Goal: Obtain resource: Obtain resource

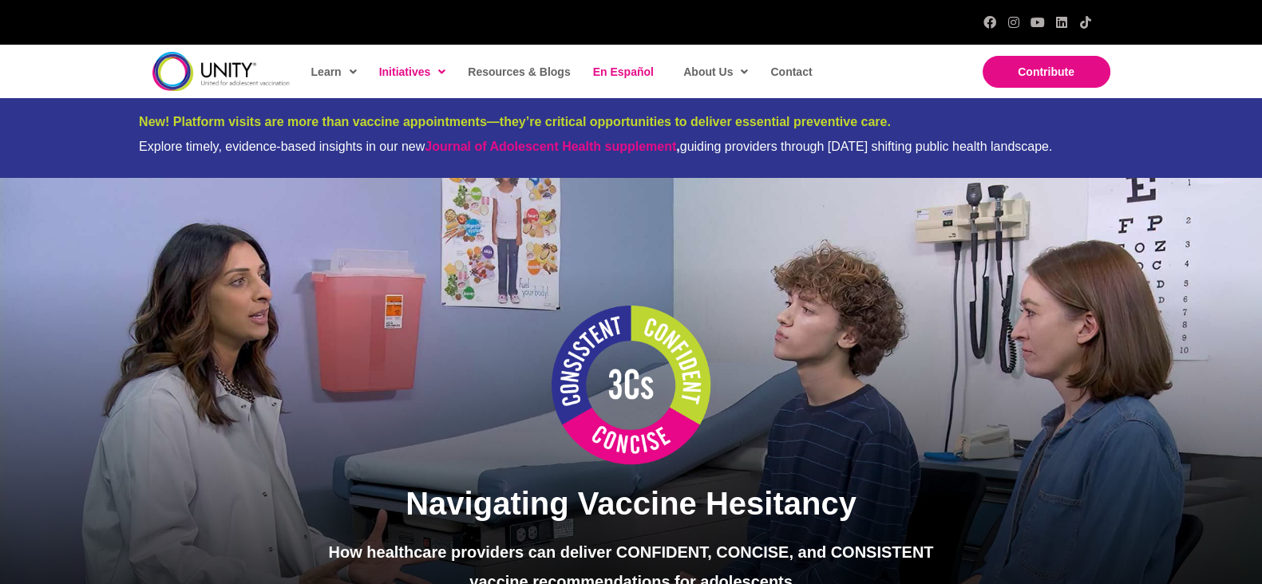
click at [604, 76] on span "En Español" at bounding box center [623, 71] width 61 height 13
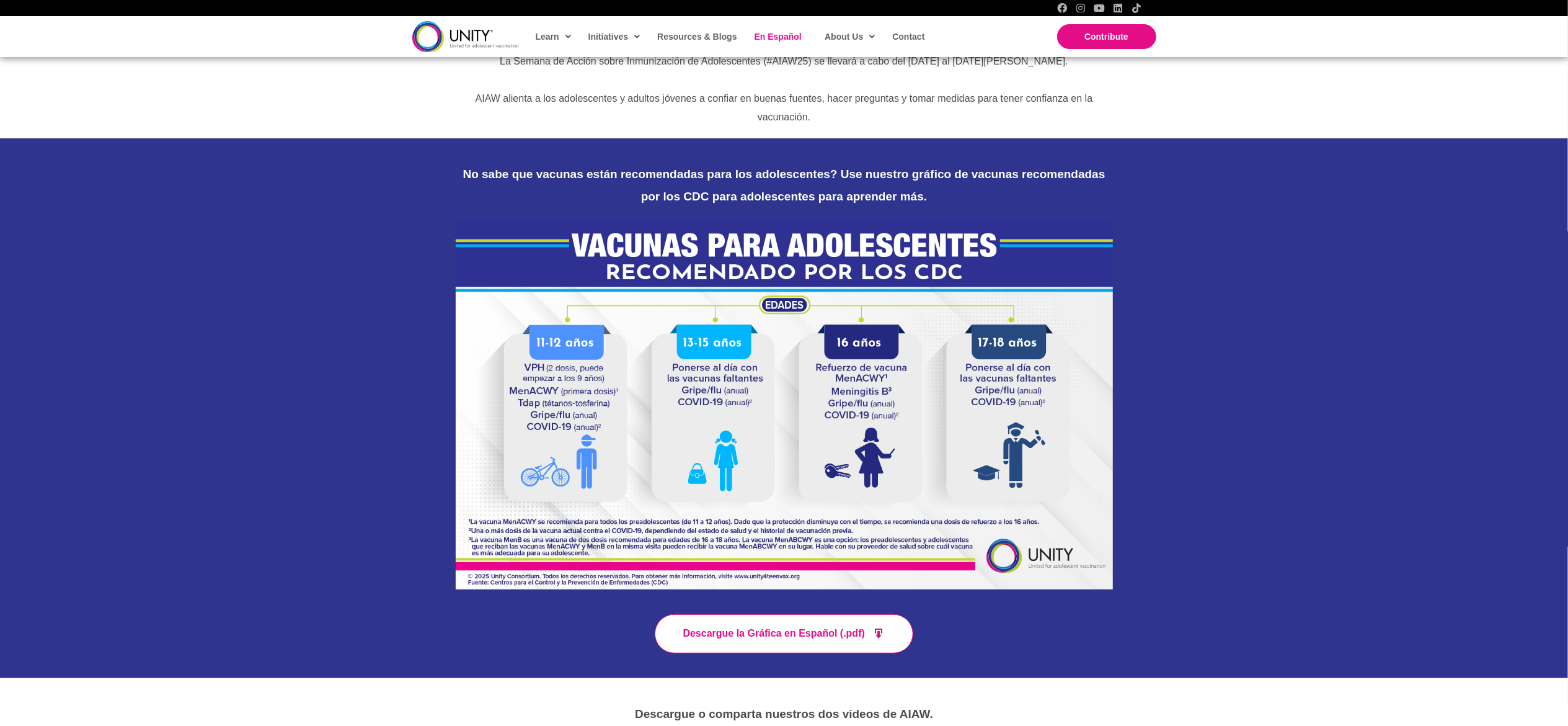
scroll to position [398, 0]
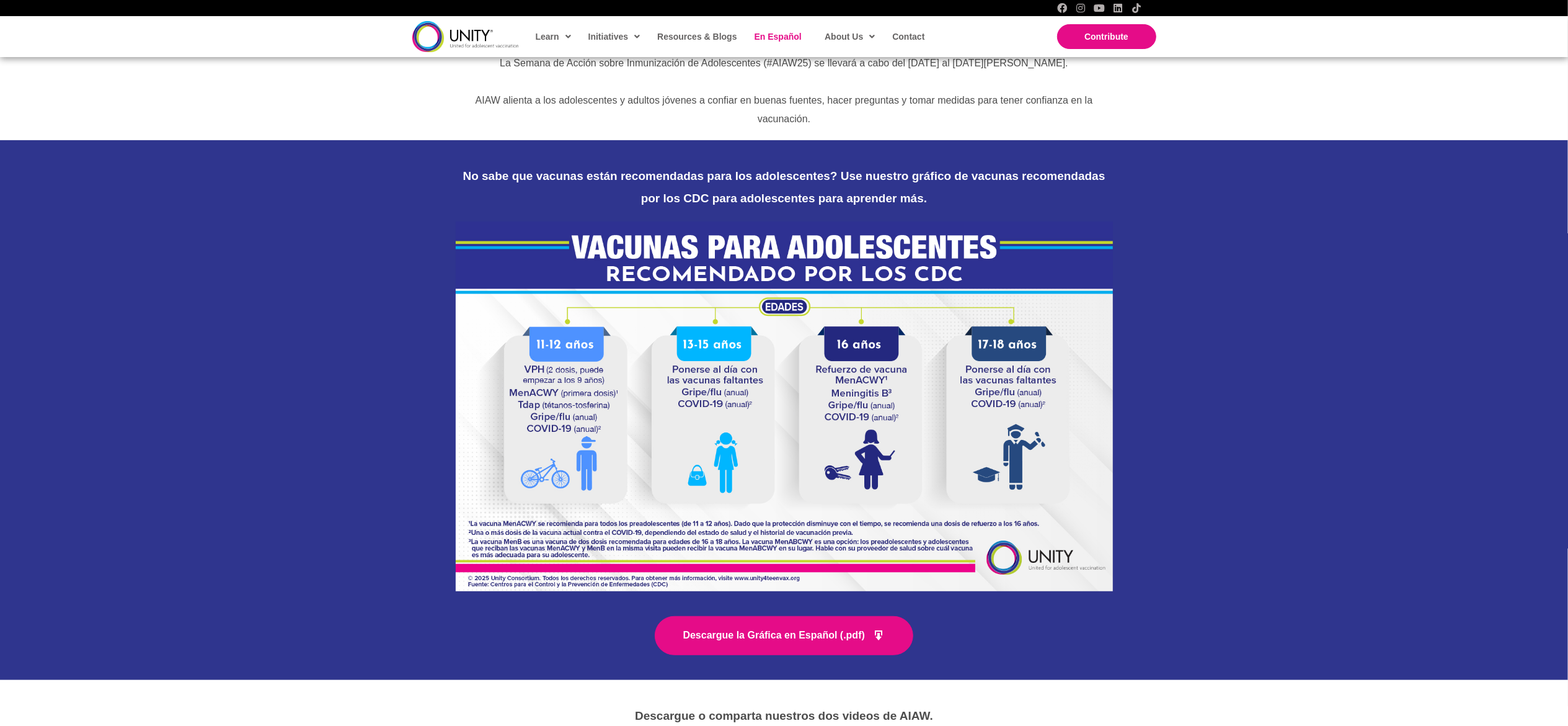
click at [814, 453] on link "Descargue la Gráfica en Español (.pdf)" at bounding box center [785, 636] width 260 height 39
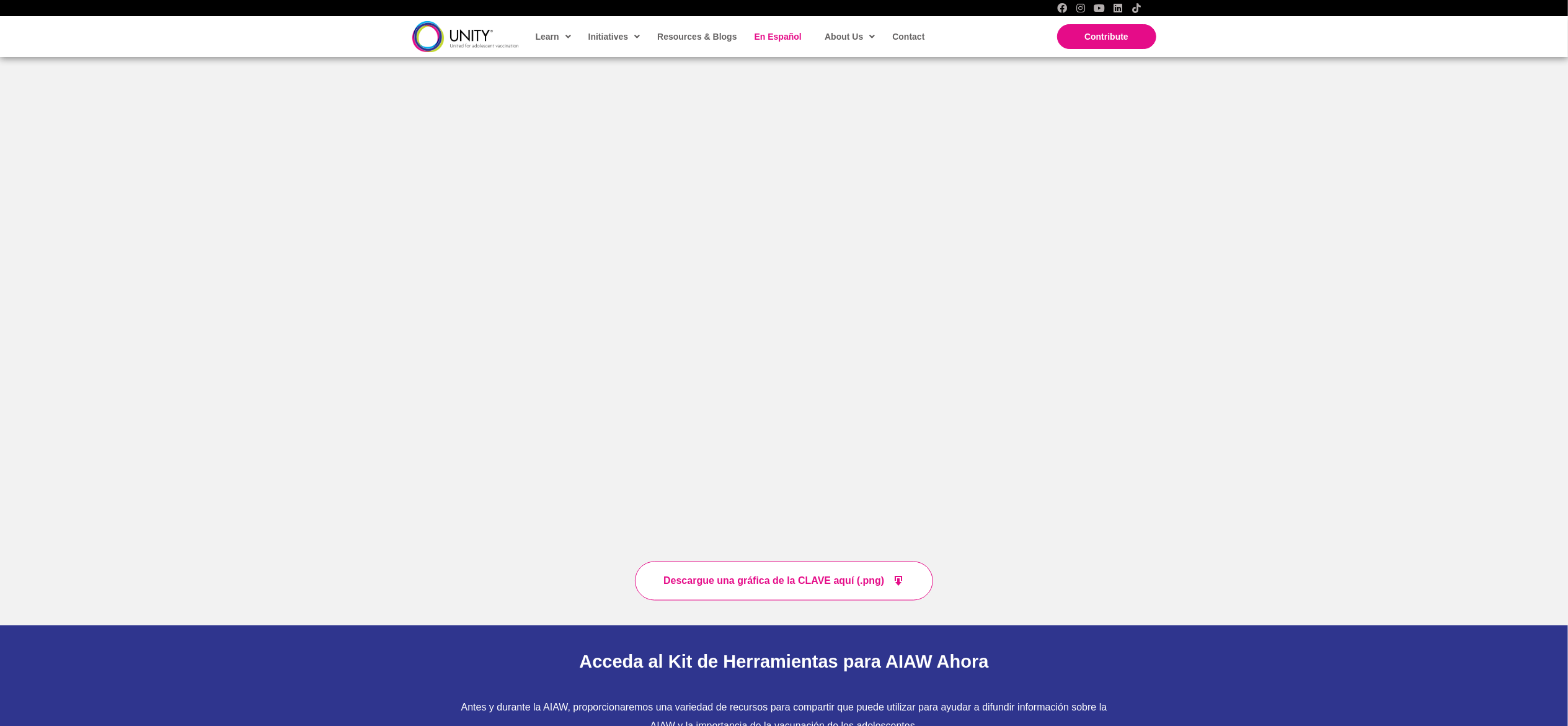
scroll to position [1673, 0]
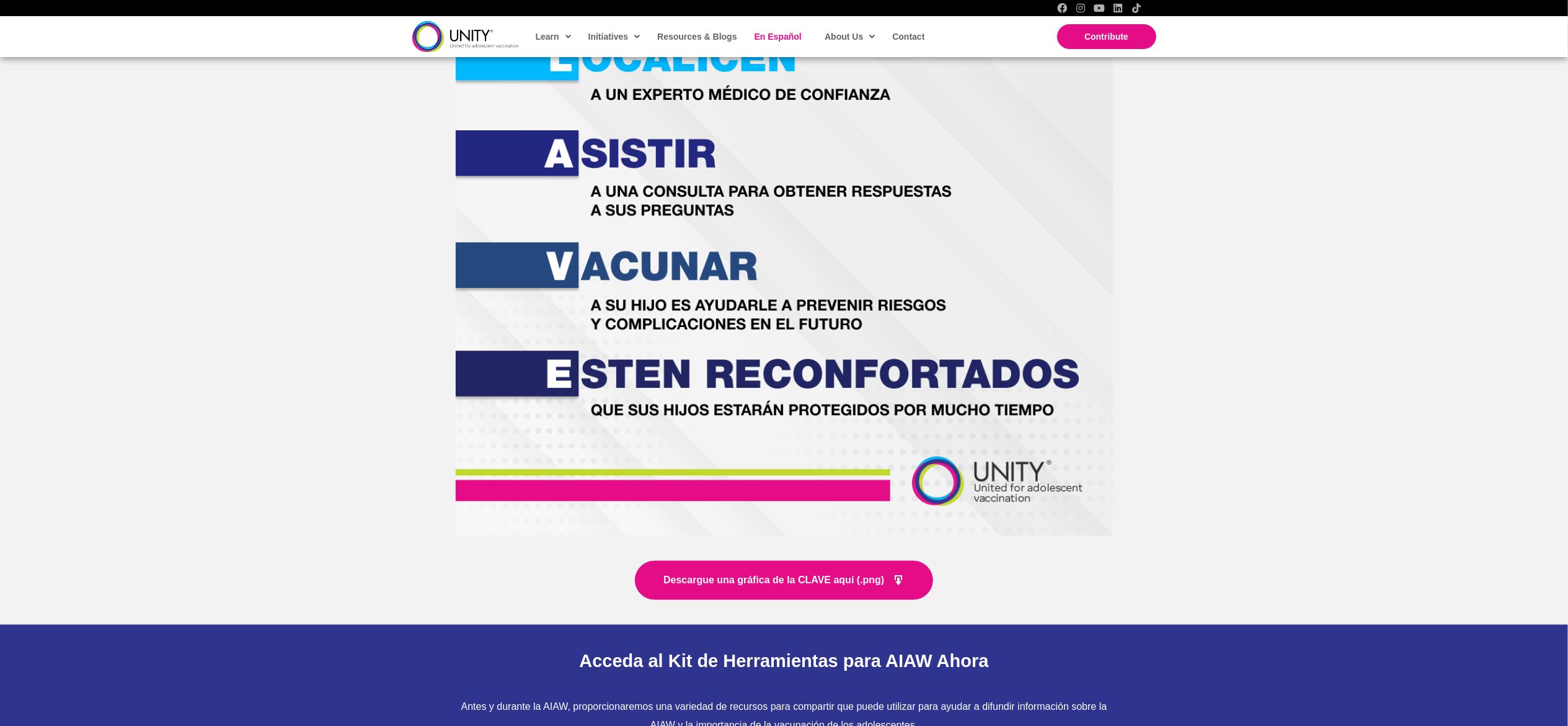
click at [712, 453] on link "Descargue una gráfica de la CLAVE aquí (.png)" at bounding box center [784, 580] width 298 height 39
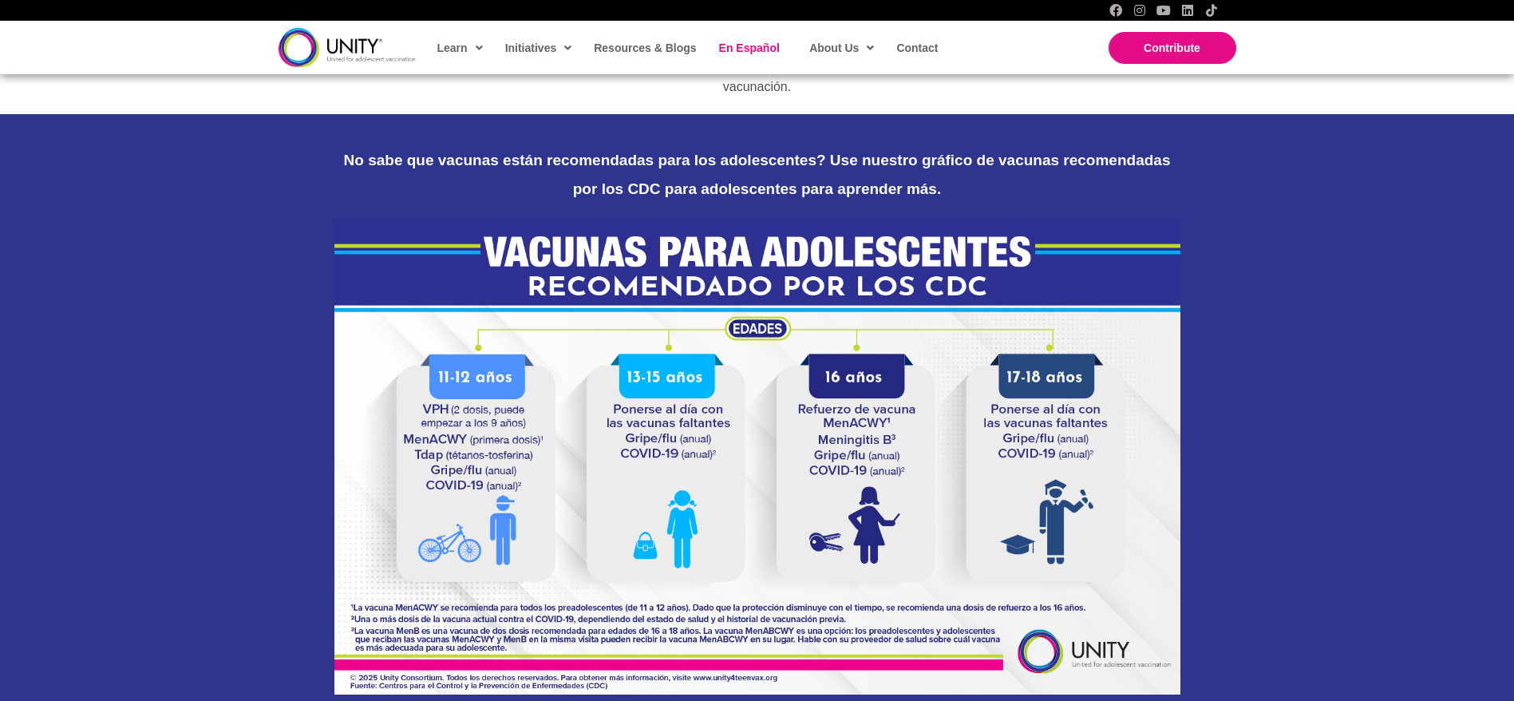
scroll to position [569, 0]
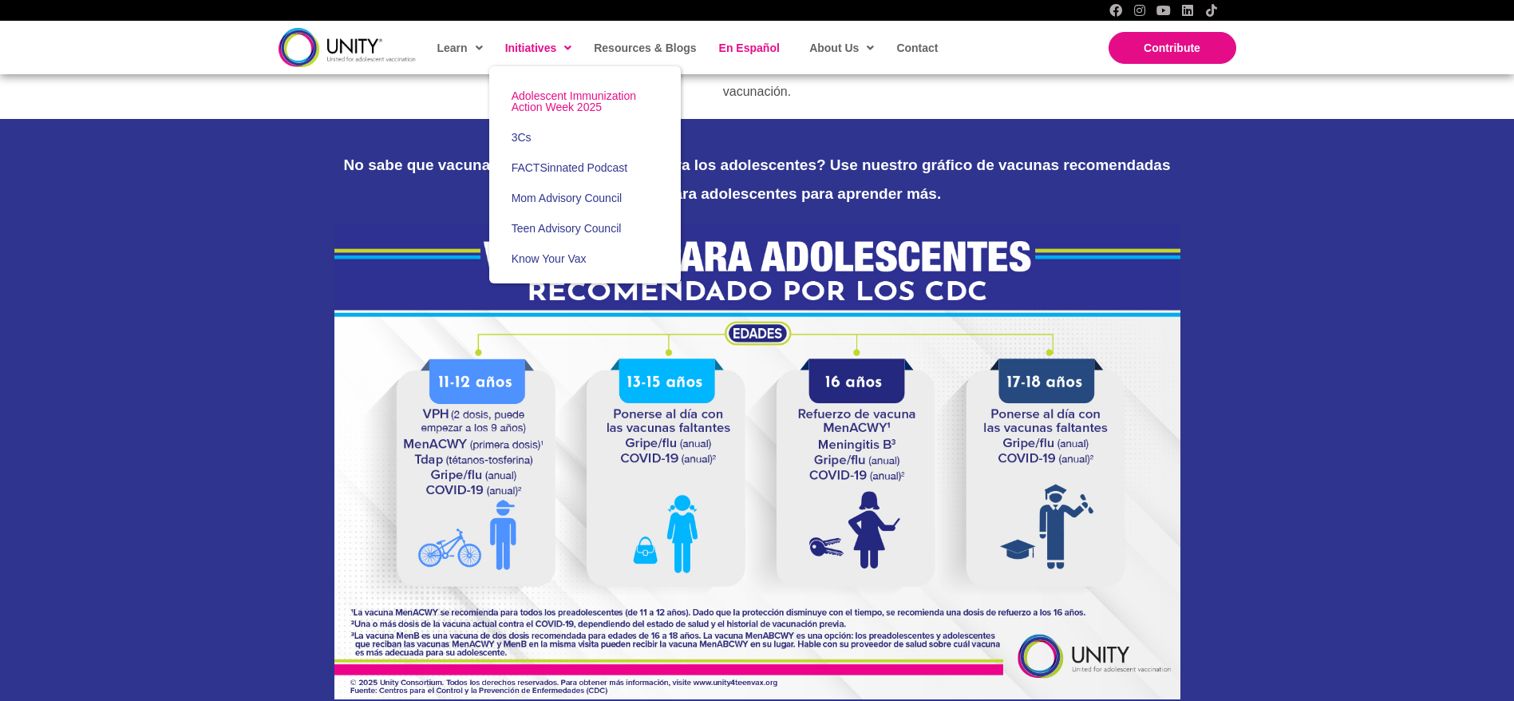
click at [520, 109] on span "Adolescent Immunization Action Week 2025" at bounding box center [574, 101] width 125 height 24
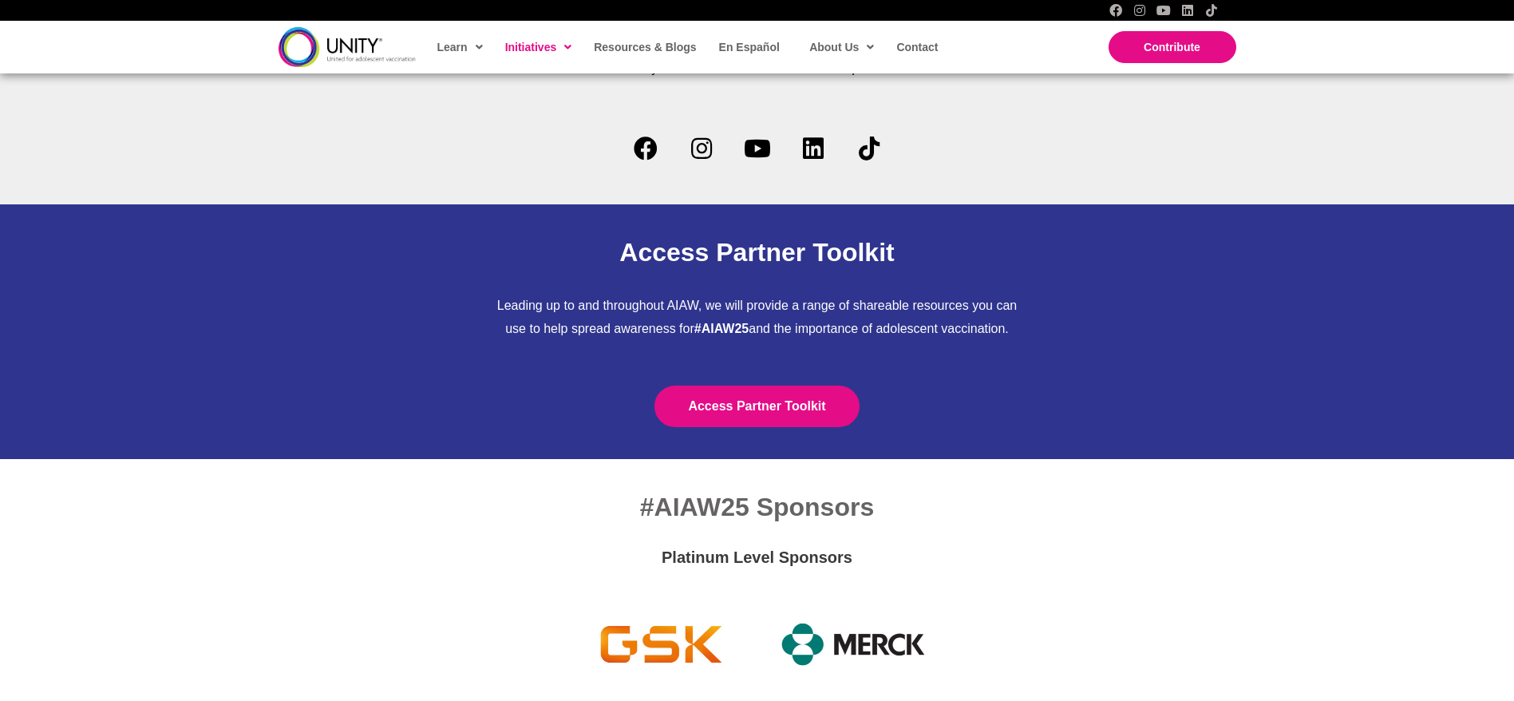
scroll to position [4848, 0]
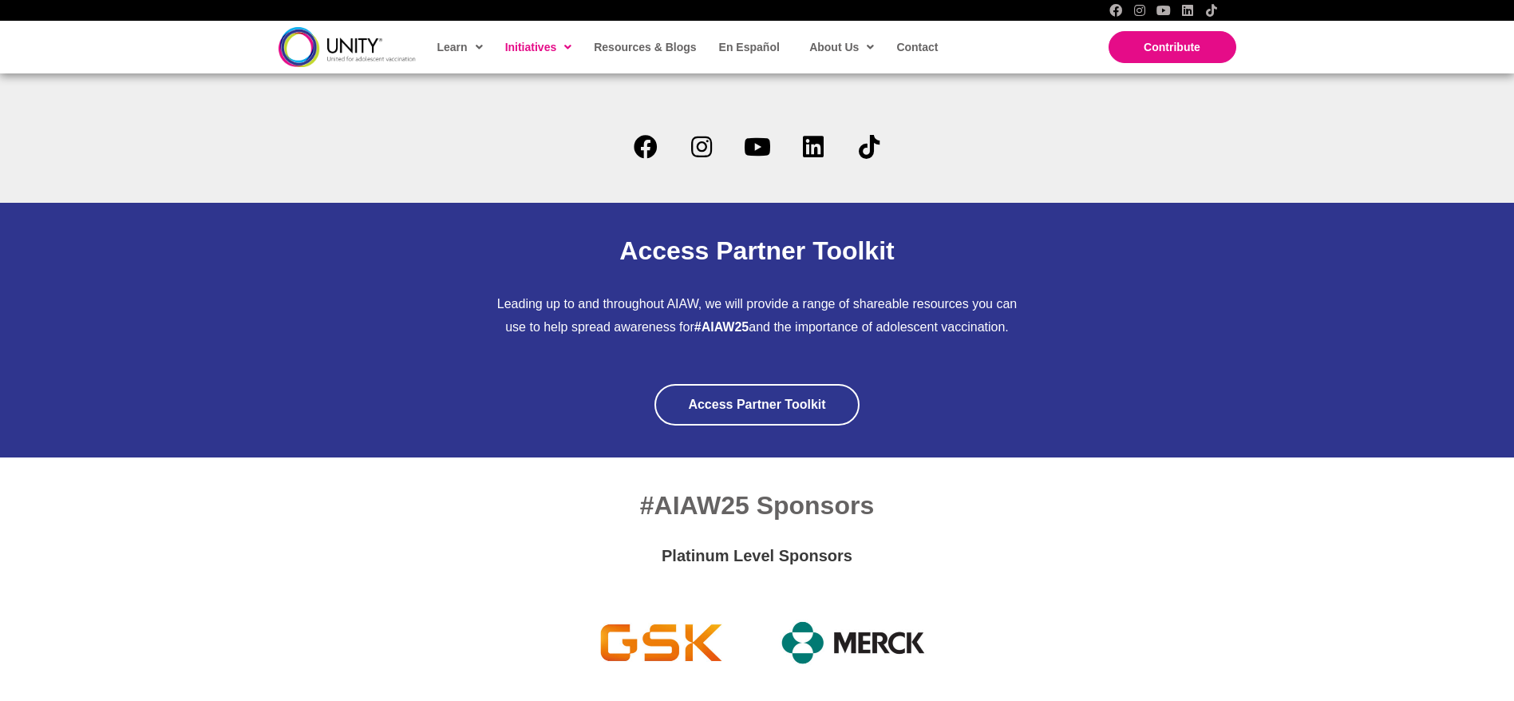
click at [693, 397] on span "Access Partner Toolkit" at bounding box center [756, 404] width 137 height 14
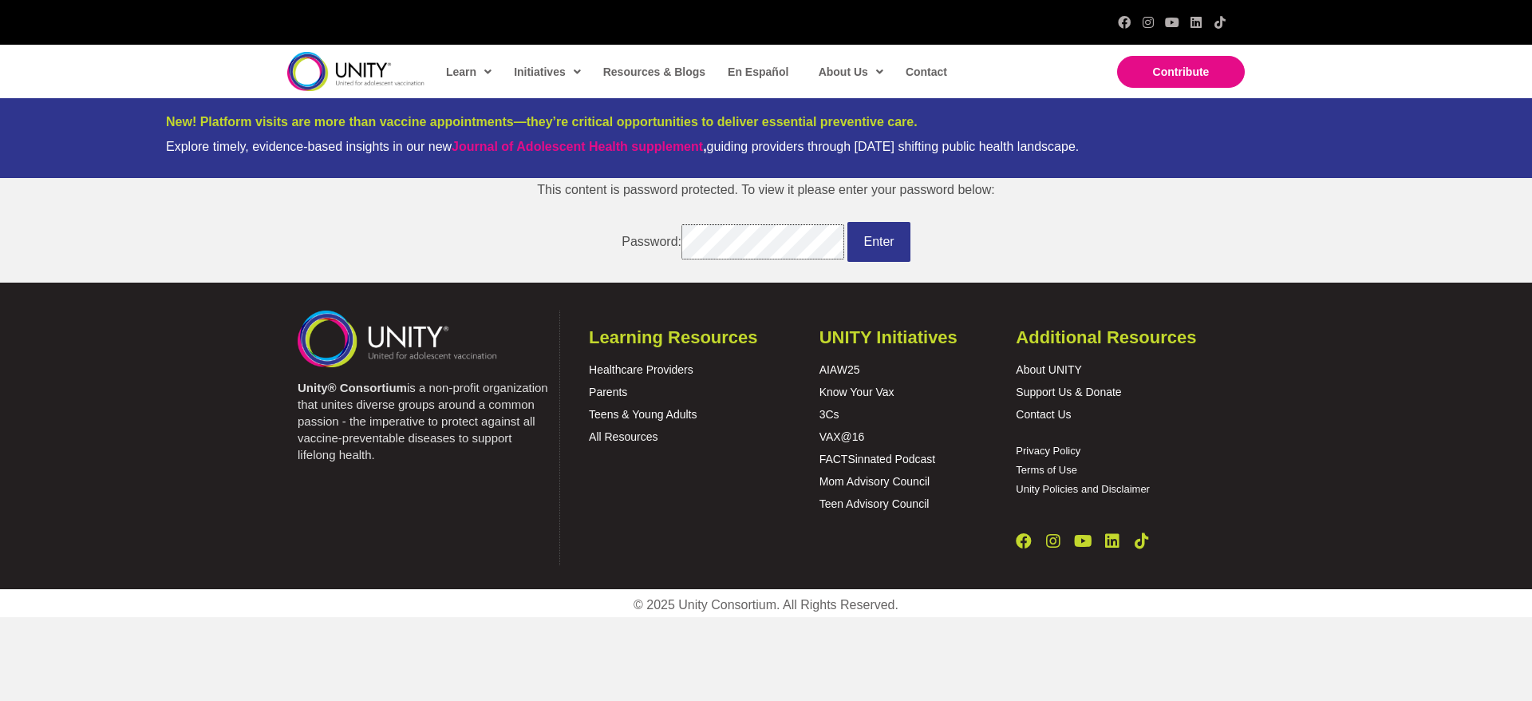
click at [848, 222] on input "Enter" at bounding box center [879, 242] width 62 height 40
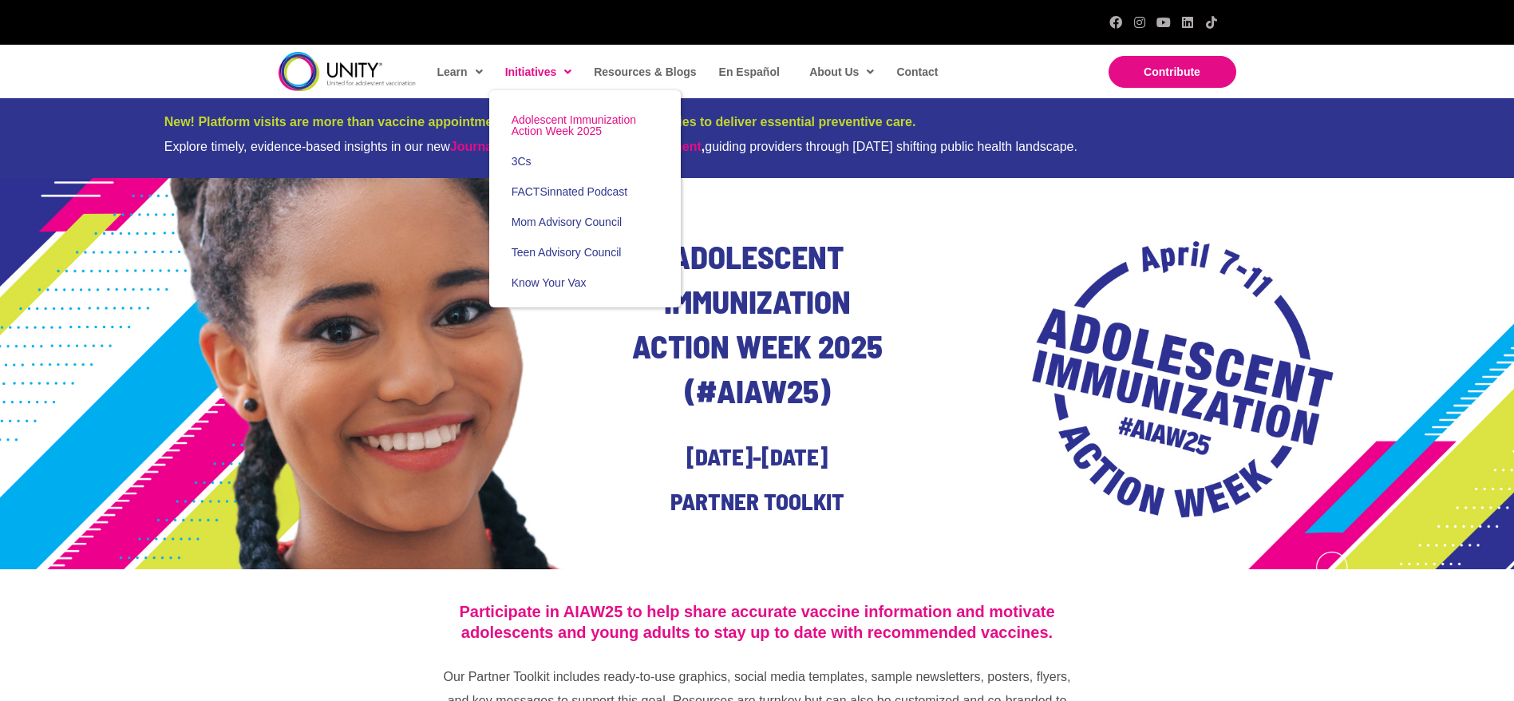
click at [529, 115] on span "Adolescent Immunization Action Week 2025" at bounding box center [574, 125] width 125 height 24
